Goal: Task Accomplishment & Management: Manage account settings

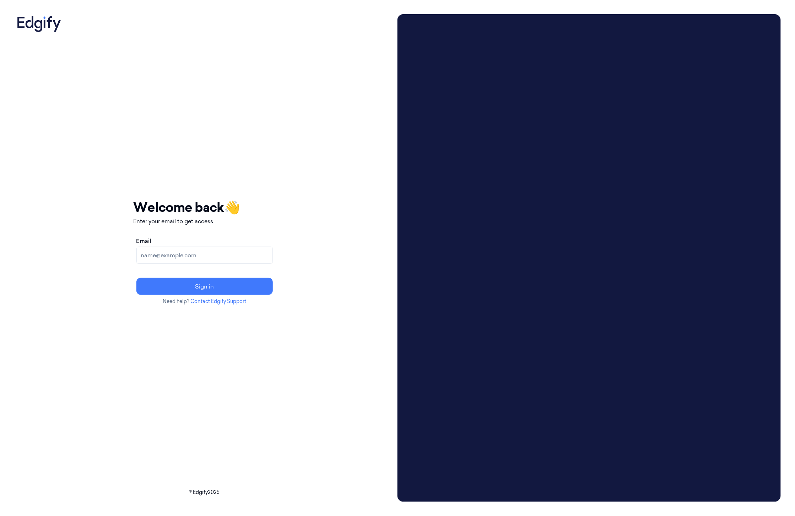
click at [235, 254] on input "Email" at bounding box center [204, 255] width 136 height 17
type input "[EMAIL_ADDRESS]"
click at [215, 286] on button "Sign in" at bounding box center [204, 286] width 136 height 17
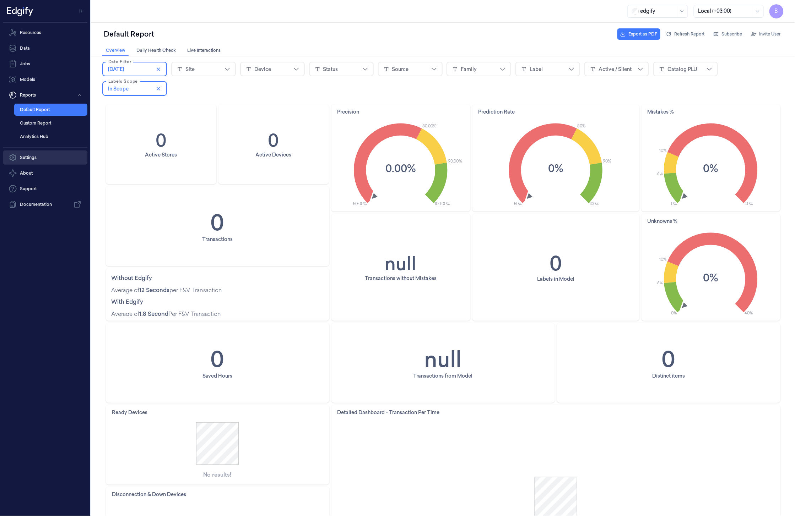
click at [38, 163] on link "Settings" at bounding box center [45, 158] width 85 height 14
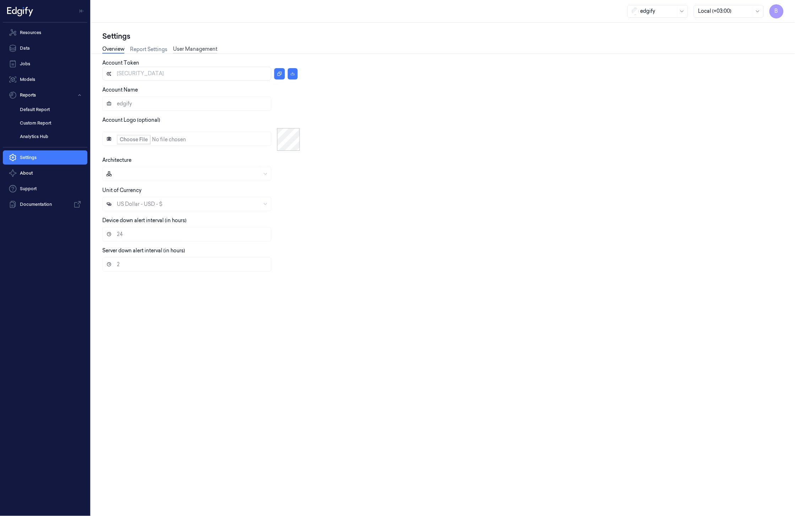
click at [199, 49] on link "User Management" at bounding box center [195, 49] width 44 height 8
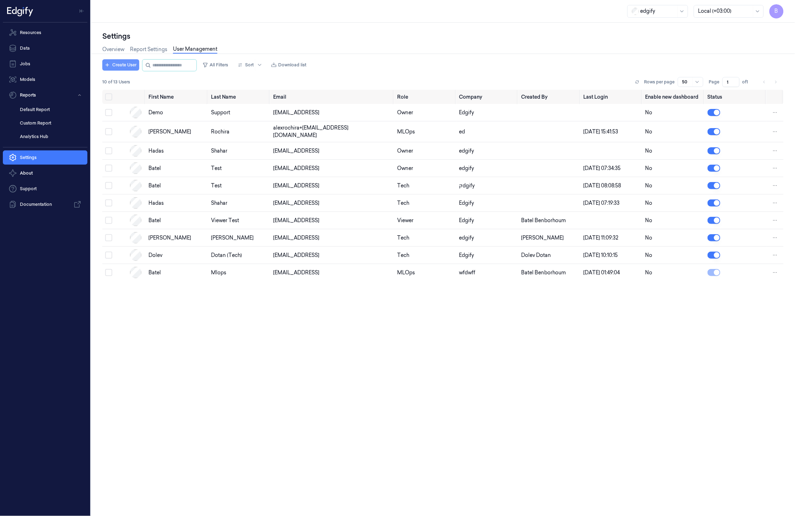
click at [122, 61] on button "Create User" at bounding box center [120, 64] width 37 height 11
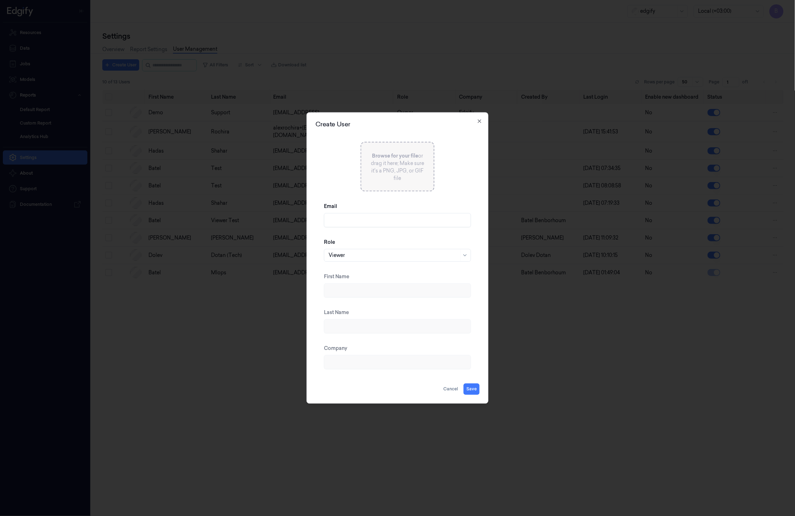
click at [439, 218] on input "Email" at bounding box center [397, 220] width 147 height 14
click at [357, 222] on input "Email" at bounding box center [397, 220] width 147 height 14
click at [472, 389] on button "Save" at bounding box center [471, 389] width 16 height 11
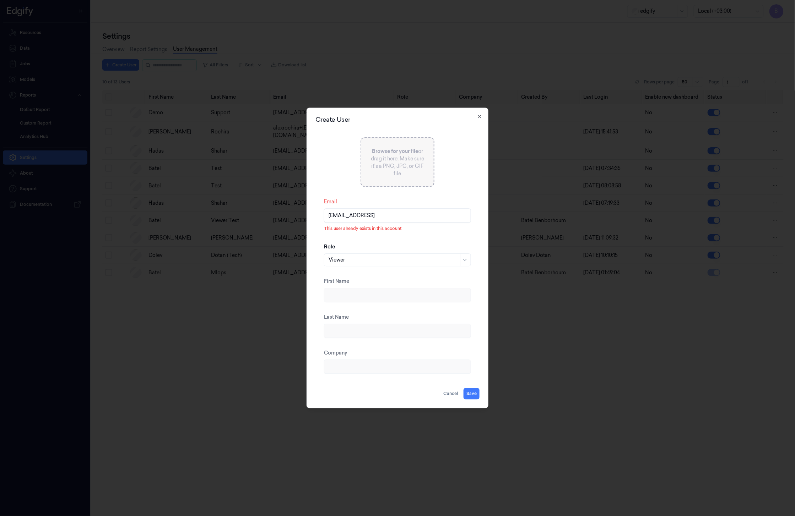
click at [361, 213] on input "[EMAIL_ADDRESS]" at bounding box center [397, 216] width 147 height 14
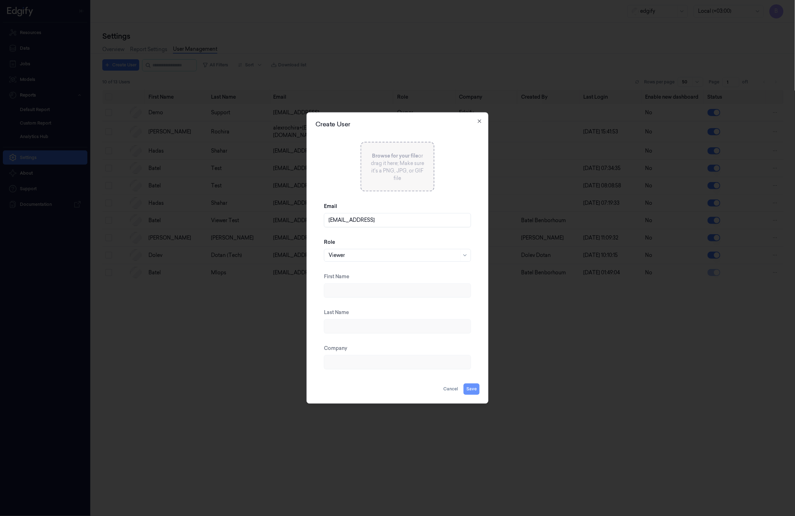
type input "[EMAIL_ADDRESS]"
click at [473, 390] on button "Save" at bounding box center [471, 389] width 16 height 11
click at [391, 257] on div at bounding box center [394, 255] width 130 height 7
click at [349, 307] on div "Owner" at bounding box center [397, 305] width 137 height 7
click at [358, 292] on input "First Name" at bounding box center [397, 291] width 147 height 14
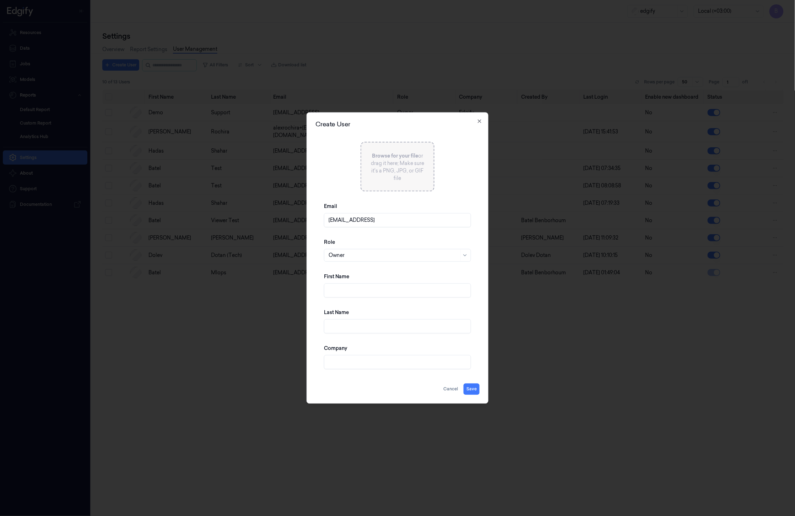
click at [347, 294] on input "First Name" at bounding box center [397, 291] width 147 height 14
type input "owner"
click at [351, 328] on input "Last Name" at bounding box center [397, 327] width 147 height 14
type input "sfas"
click at [475, 390] on button "Save" at bounding box center [471, 389] width 16 height 11
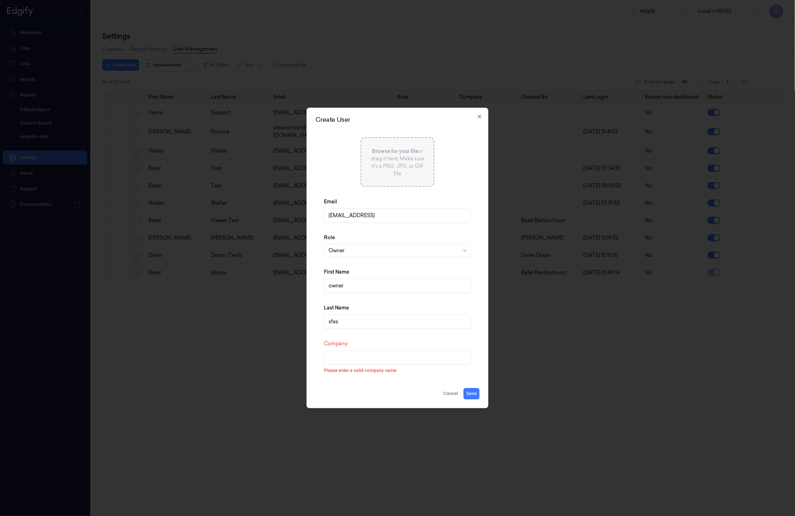
click at [401, 361] on input "Company" at bounding box center [397, 358] width 147 height 14
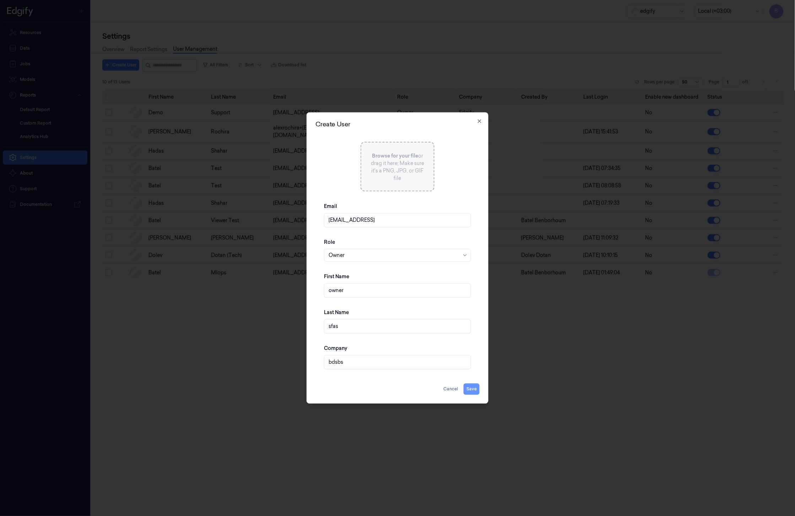
type input "bdsbs"
click at [470, 390] on button "Save" at bounding box center [471, 389] width 16 height 11
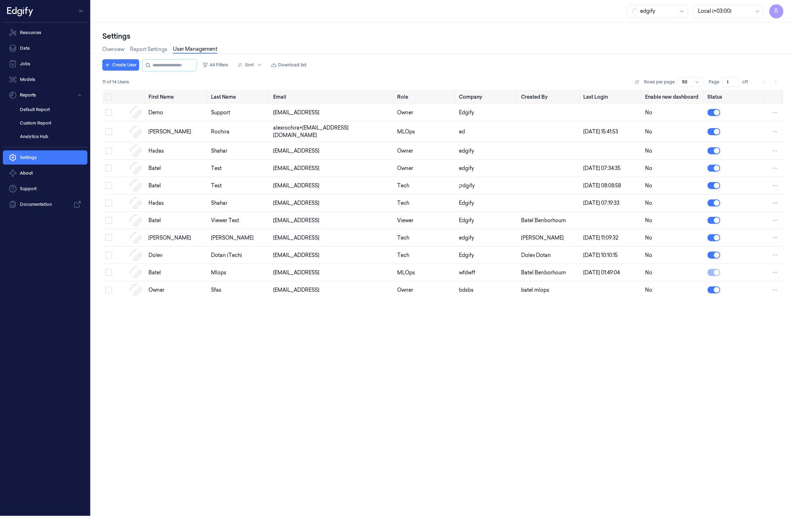
click at [778, 10] on span "B" at bounding box center [776, 11] width 14 height 14
click at [713, 101] on button "Logout" at bounding box center [738, 96] width 90 height 11
